Goal: Task Accomplishment & Management: Complete application form

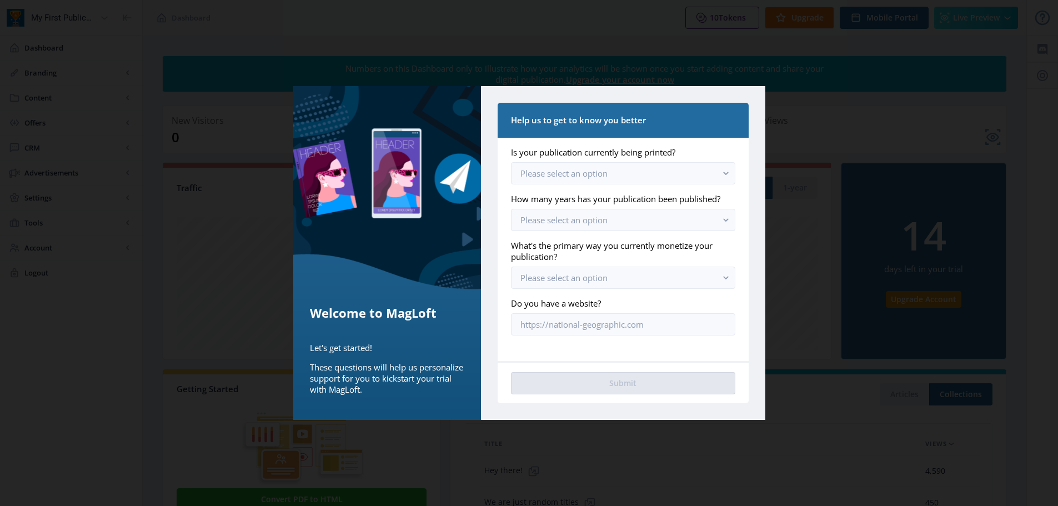
click at [671, 72] on div at bounding box center [529, 253] width 1058 height 506
click at [618, 167] on button "Please select an option" at bounding box center [623, 173] width 224 height 22
click at [548, 265] on app-form-field "What's the primary way you currently monetize your publication? Please select a…" at bounding box center [623, 264] width 224 height 49
click at [548, 225] on span "Please select an option" at bounding box center [564, 219] width 87 height 11
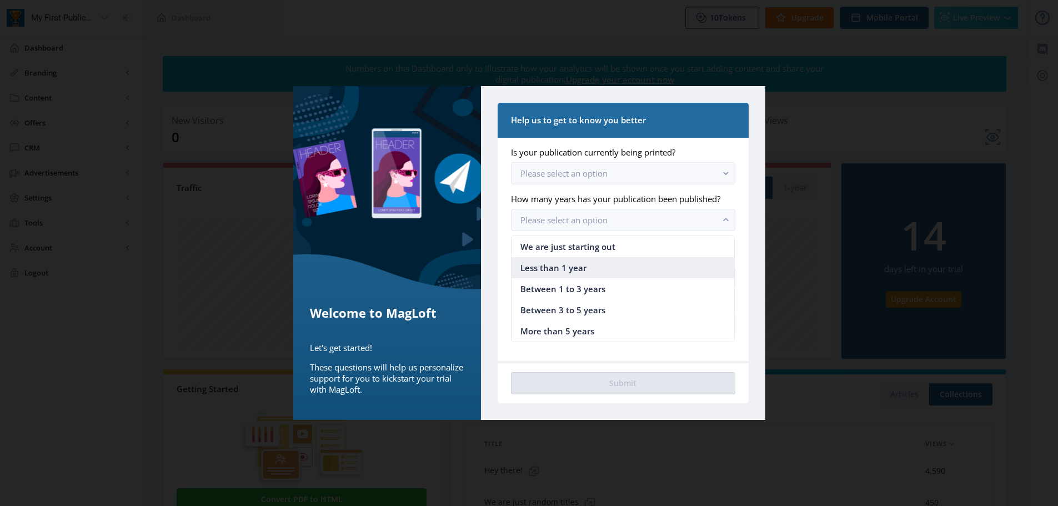
click at [556, 274] on span "Less than 1 year" at bounding box center [554, 267] width 66 height 13
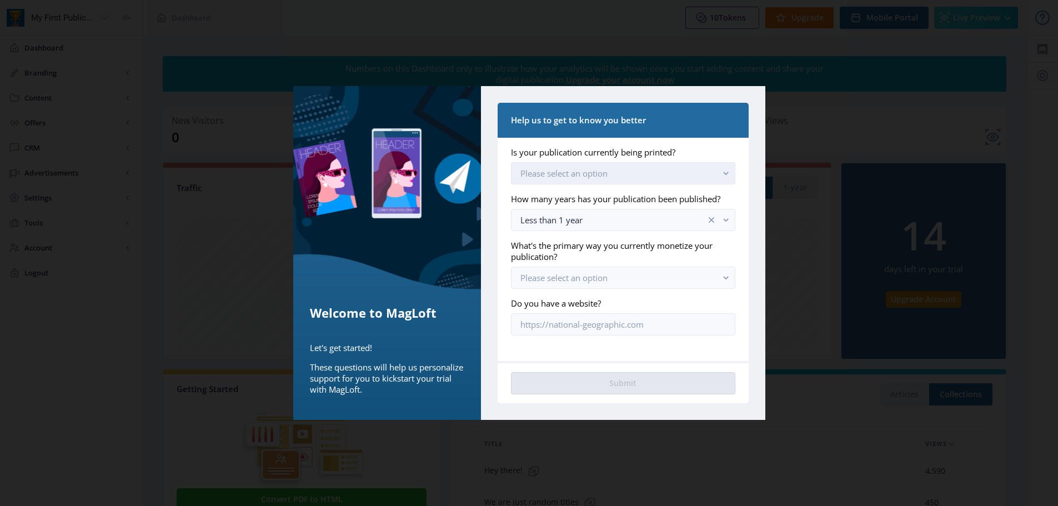
click at [561, 182] on button "Please select an option" at bounding box center [623, 173] width 224 height 22
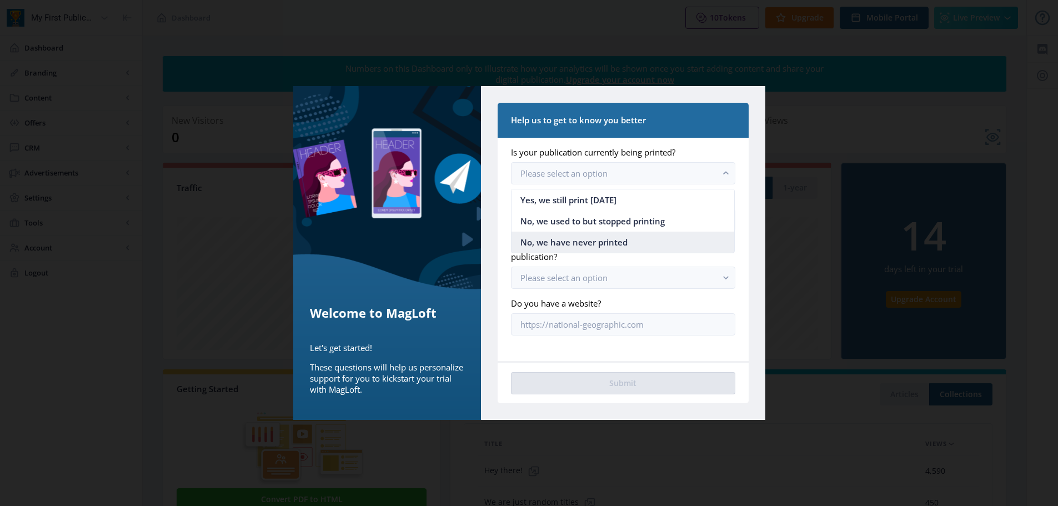
click at [562, 240] on span "No, we have never printed" at bounding box center [574, 242] width 107 height 13
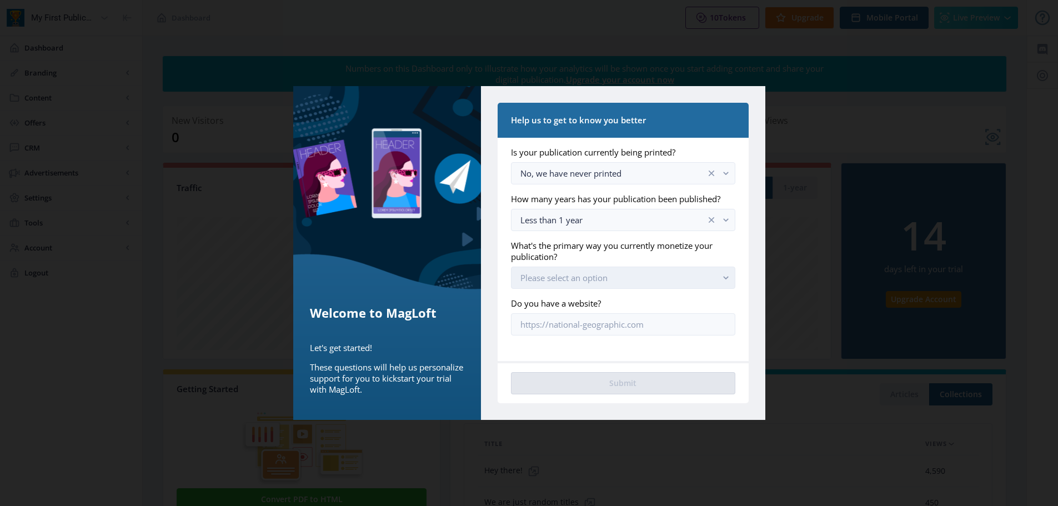
click at [562, 279] on span "Please select an option" at bounding box center [564, 277] width 87 height 11
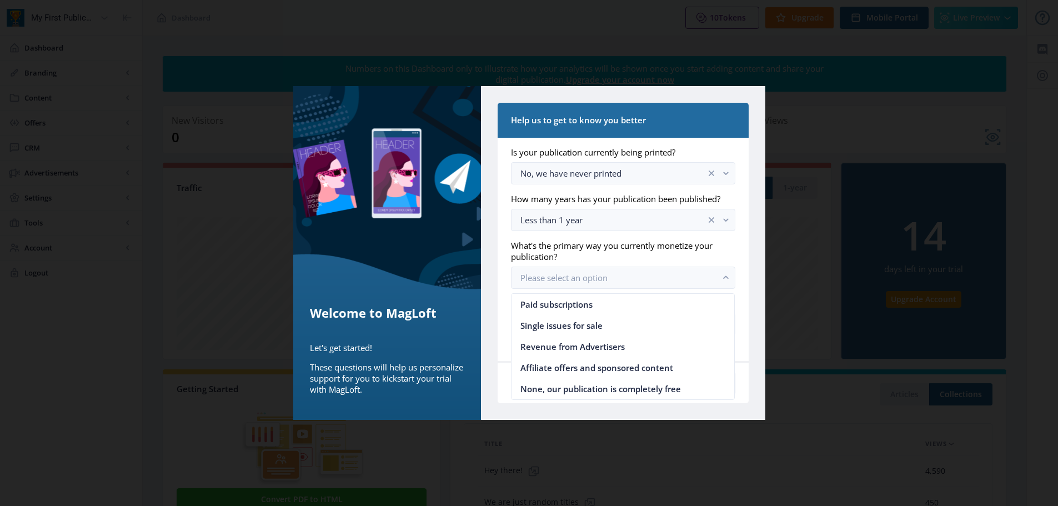
click at [562, 258] on label "What's the primary way you currently monetize your publication?" at bounding box center [618, 251] width 215 height 22
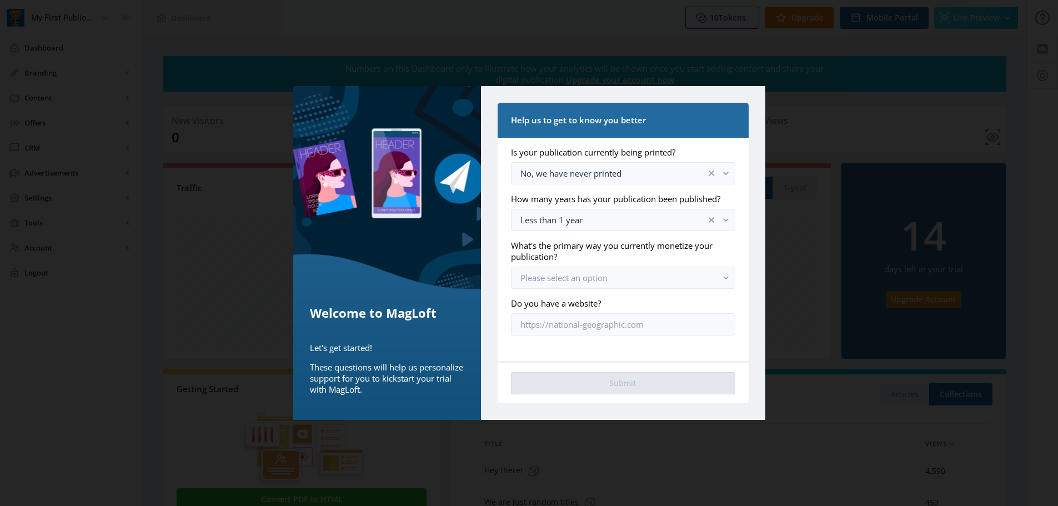
click at [734, 96] on div "Help us to get to know you better Is your publication currently being printed? …" at bounding box center [623, 253] width 284 height 334
click at [780, 160] on div at bounding box center [529, 253] width 1058 height 506
drag, startPoint x: 807, startPoint y: 160, endPoint x: 679, endPoint y: 135, distance: 129.6
click at [741, 138] on div "Welcome to MagLoft Let's get started! These questions will help us personalize …" at bounding box center [529, 253] width 1058 height 506
drag, startPoint x: 728, startPoint y: 202, endPoint x: 722, endPoint y: 170, distance: 32.9
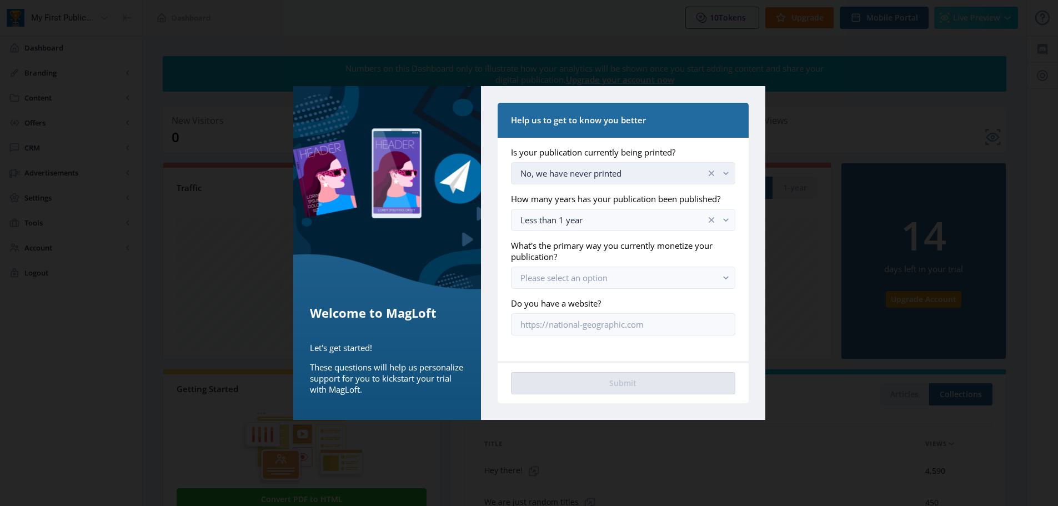
click at [728, 200] on div "How many years has your publication been published?" at bounding box center [623, 198] width 224 height 11
click at [719, 159] on app-form-field "Is your publication currently being printed? No, we have never printed" at bounding box center [623, 166] width 224 height 38
click at [717, 179] on button "No, we have never printed" at bounding box center [623, 173] width 224 height 22
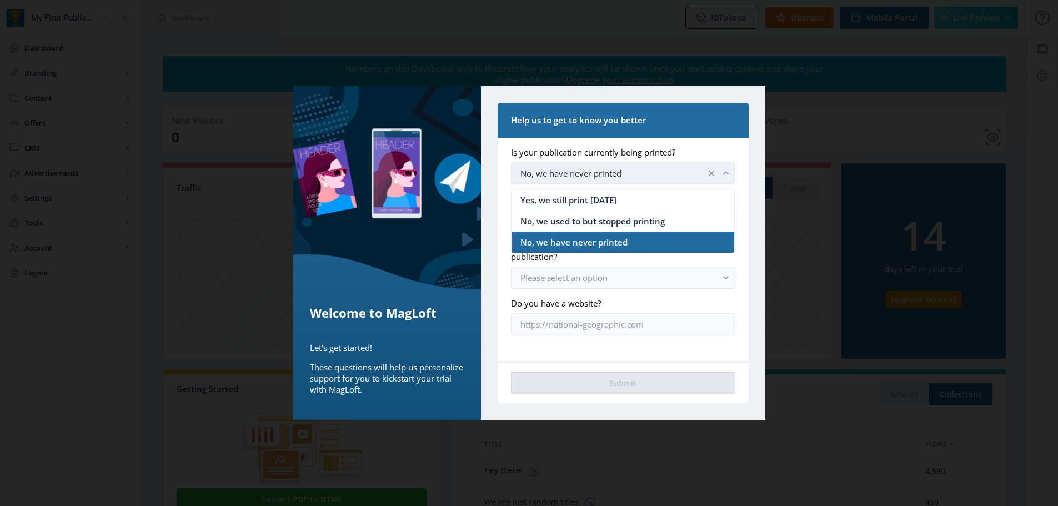
click at [707, 171] on icon "clear" at bounding box center [711, 173] width 11 height 11
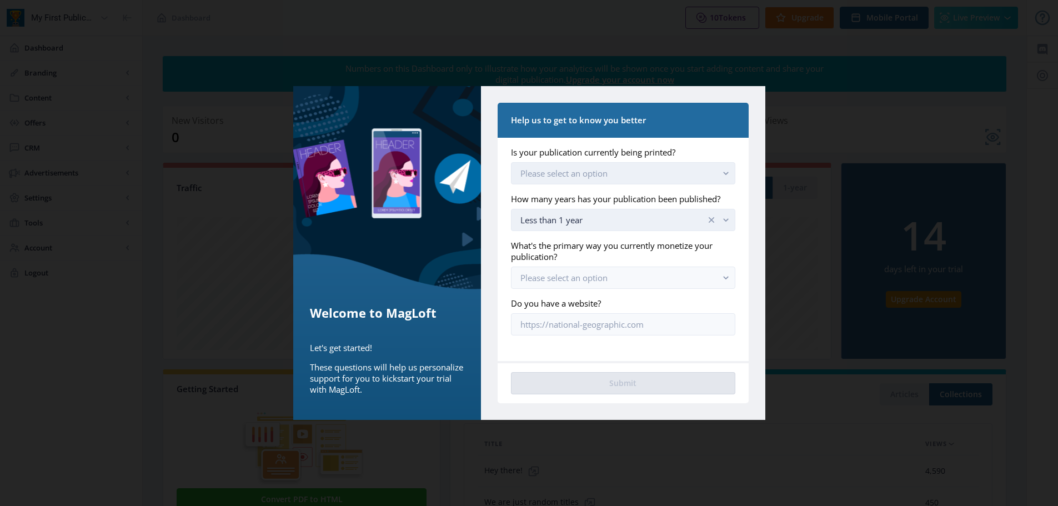
click at [712, 209] on button "Less than 1 year" at bounding box center [623, 220] width 224 height 22
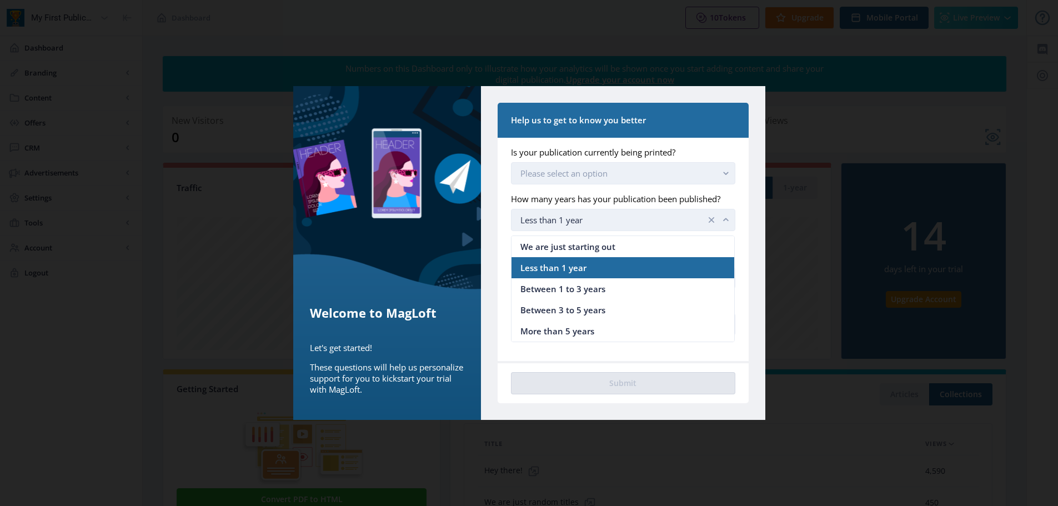
drag, startPoint x: 707, startPoint y: 219, endPoint x: 699, endPoint y: 216, distance: 8.0
click at [699, 216] on nb-select-label "Less than 1 year" at bounding box center [619, 219] width 196 height 13
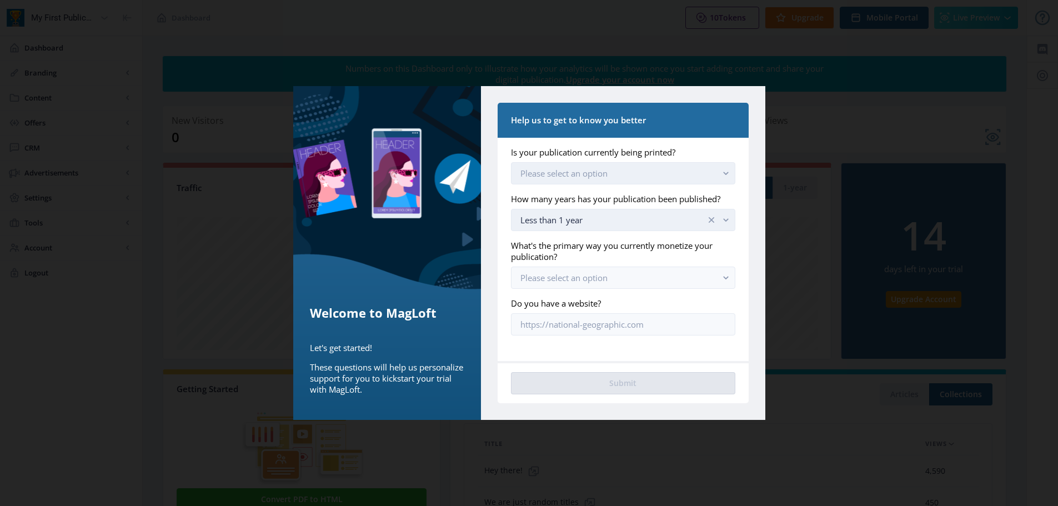
click at [693, 214] on div "Less than 1 year" at bounding box center [613, 219] width 185 height 13
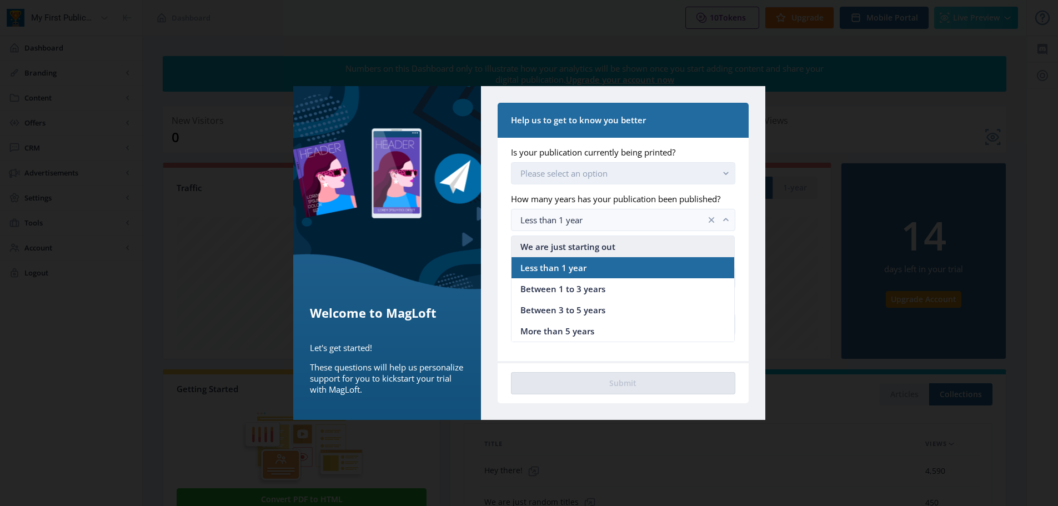
click at [608, 249] on span "We are just starting out" at bounding box center [568, 246] width 95 height 13
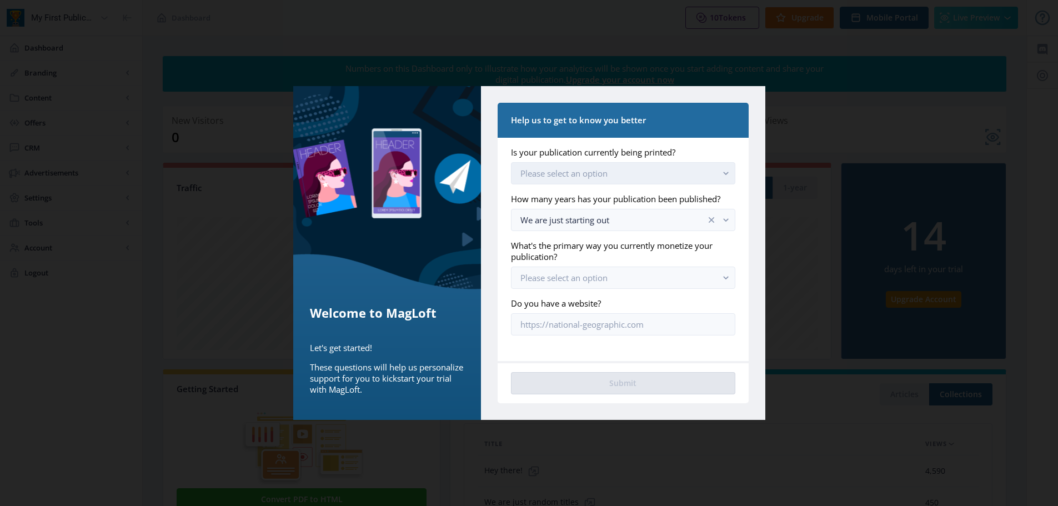
click at [599, 149] on label "Is your publication currently being printed?" at bounding box center [618, 152] width 215 height 11
click at [606, 166] on button "Please select an option" at bounding box center [623, 173] width 224 height 22
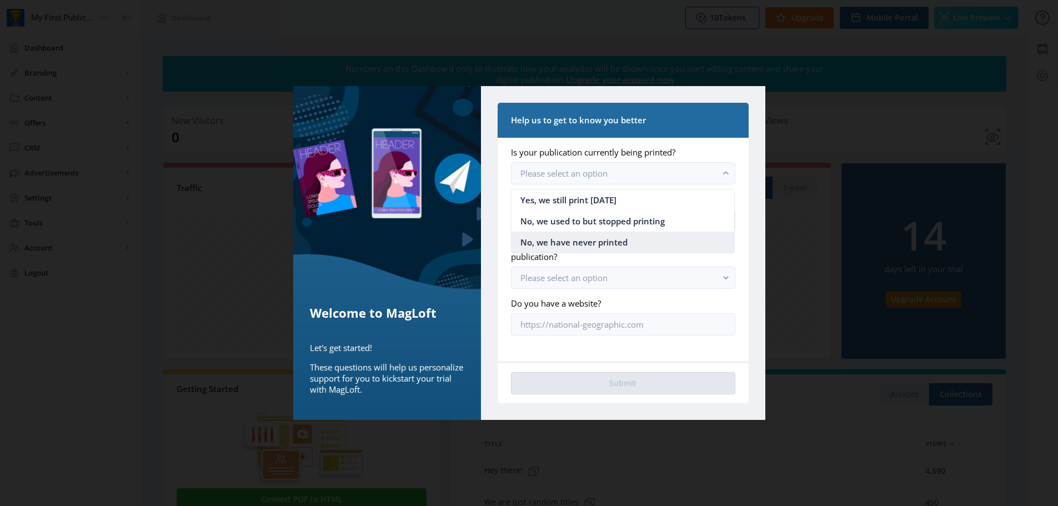
click at [559, 242] on span "No, we have never printed" at bounding box center [574, 242] width 107 height 13
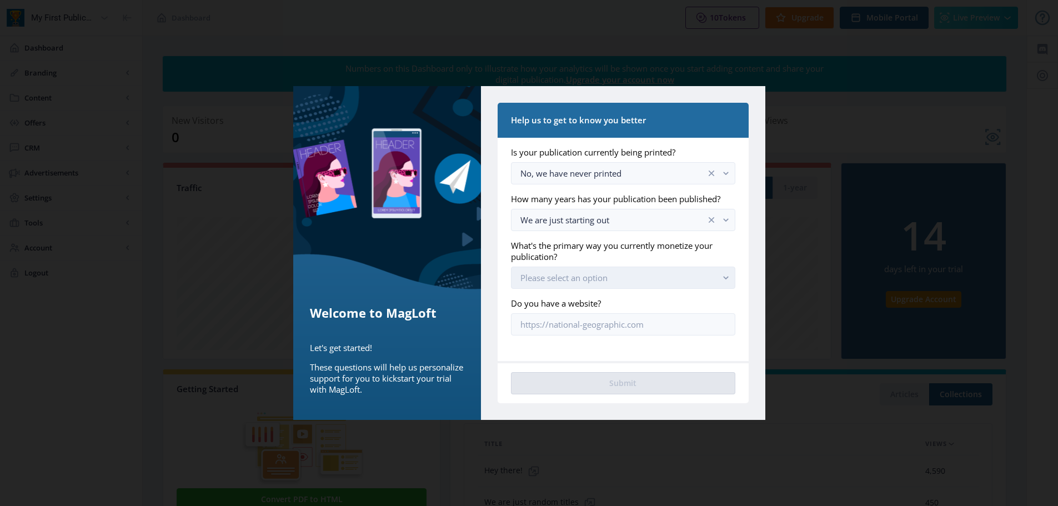
click at [566, 272] on span "Please select an option" at bounding box center [564, 277] width 87 height 11
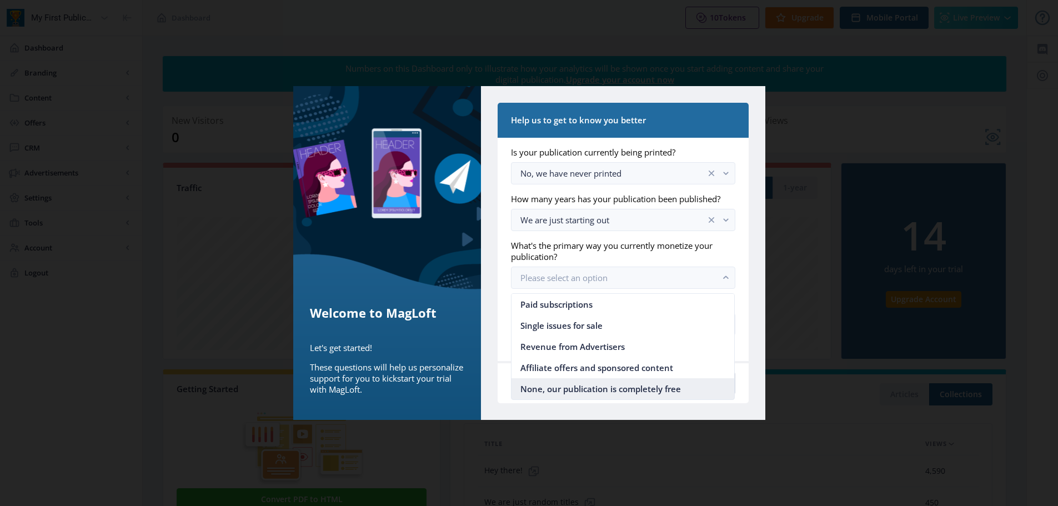
click at [568, 397] on nb-option "None, our publication is completely free" at bounding box center [623, 388] width 223 height 21
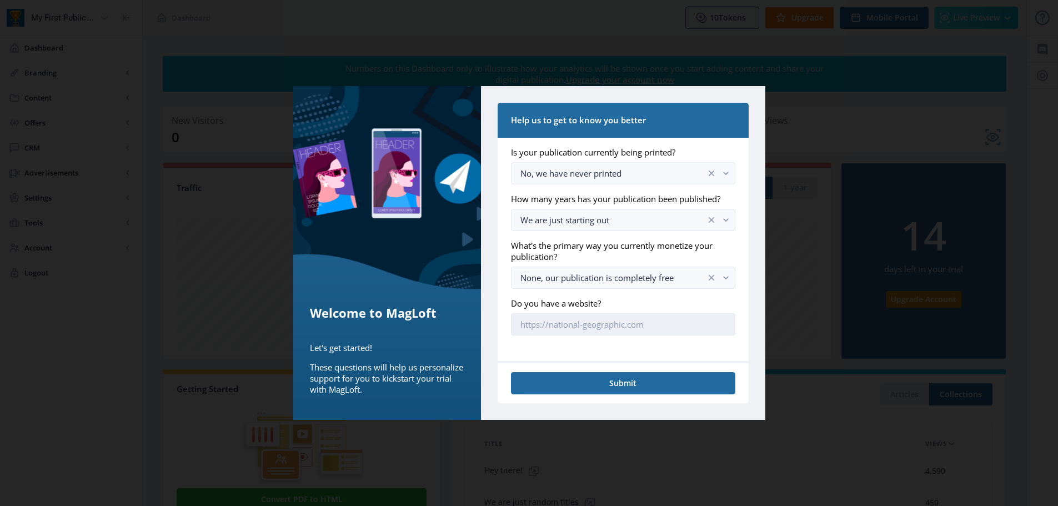
click at [572, 327] on input "Do you have a website?" at bounding box center [623, 324] width 224 height 22
paste input "[URL][DOMAIN_NAME]"
type input "[URL][DOMAIN_NAME]"
click at [602, 398] on nb-card-footer "Submit" at bounding box center [623, 382] width 251 height 42
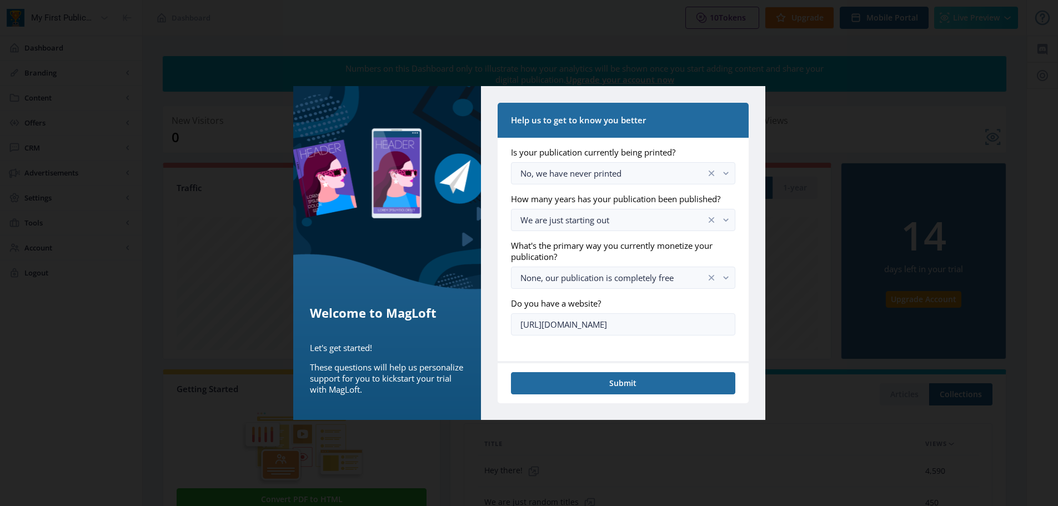
scroll to position [0, 0]
click at [602, 383] on button "Submit" at bounding box center [623, 383] width 224 height 22
click at [614, 386] on button "Submit" at bounding box center [623, 383] width 224 height 22
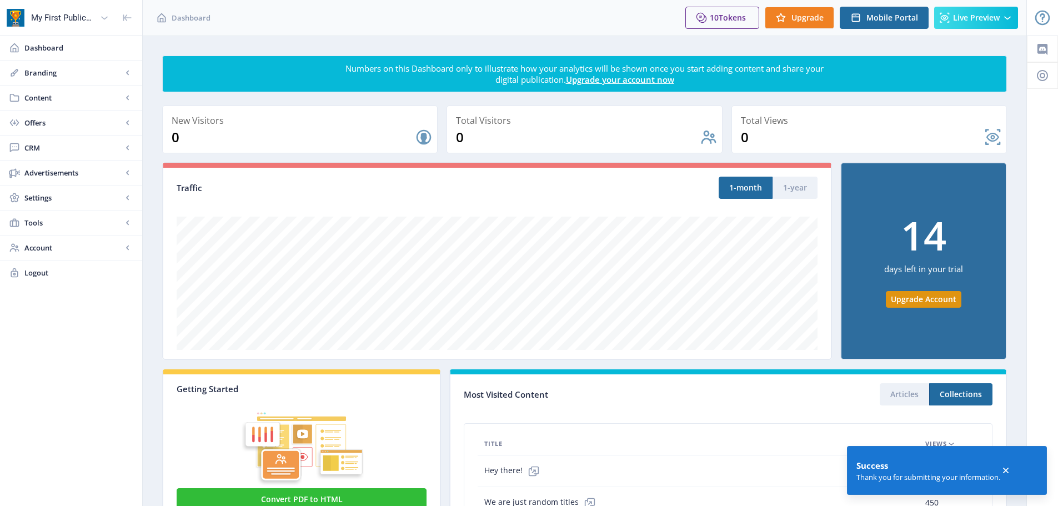
drag, startPoint x: 614, startPoint y: 386, endPoint x: 372, endPoint y: 74, distance: 394.7
click at [372, 74] on div "Numbers on this Dashboard only to illustrate how your analytics will be shown o…" at bounding box center [585, 74] width 480 height 22
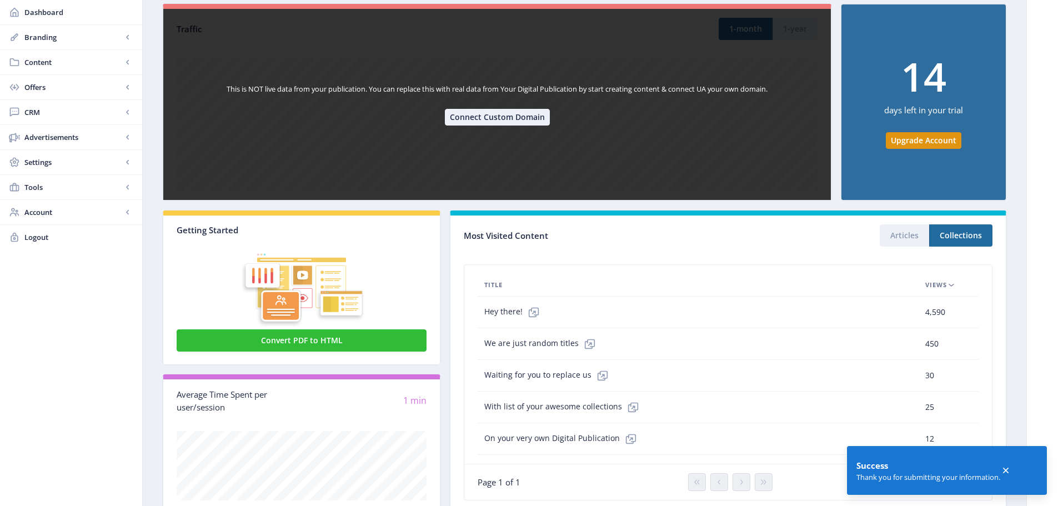
scroll to position [139, 0]
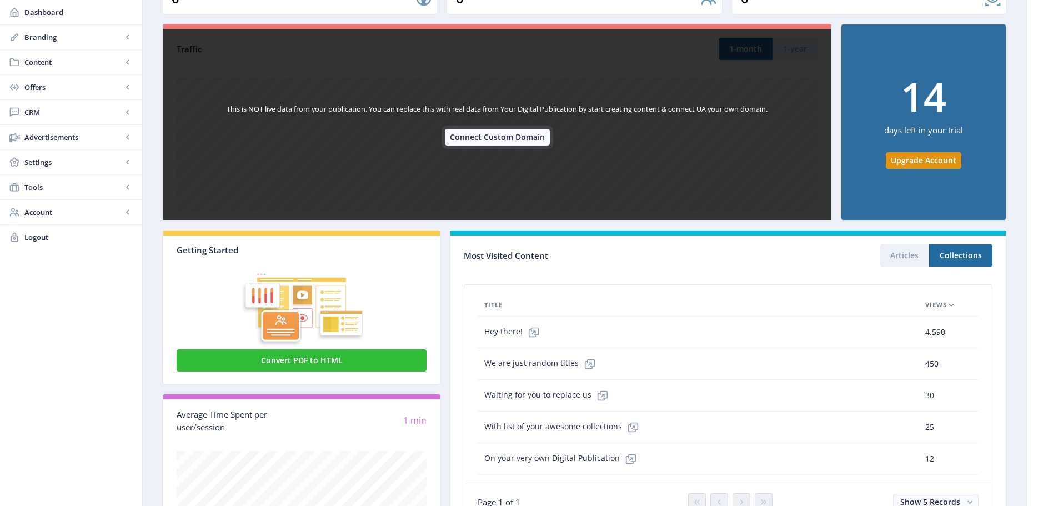
click at [500, 137] on button "Connect Custom Domain" at bounding box center [497, 137] width 105 height 17
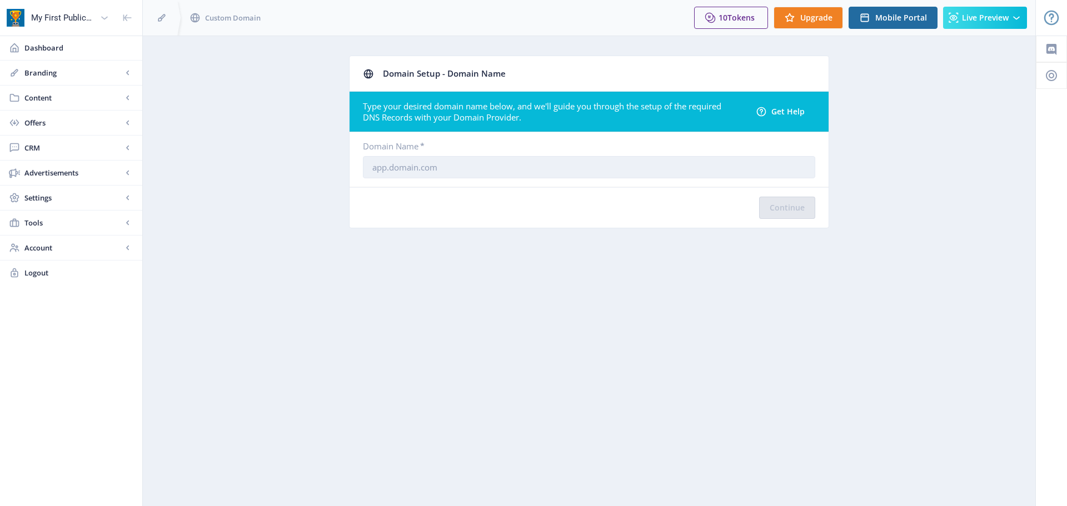
click at [471, 168] on input "text" at bounding box center [589, 167] width 452 height 22
